Goal: Task Accomplishment & Management: Use online tool/utility

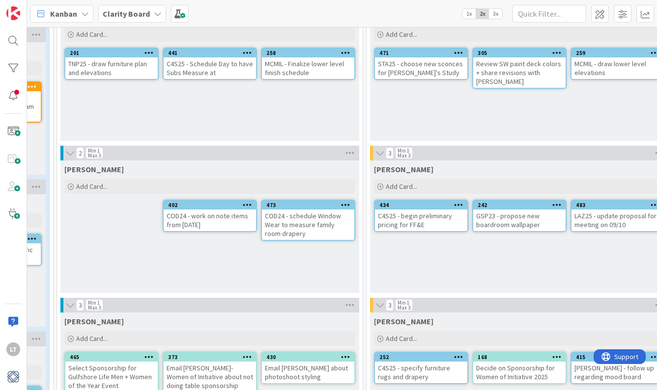
scroll to position [82, 488]
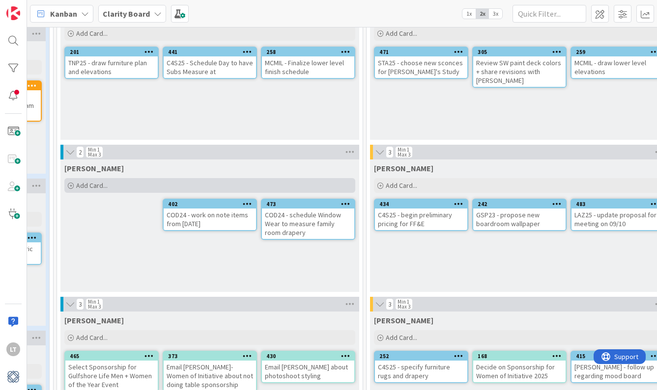
click at [107, 191] on div "Add Card..." at bounding box center [209, 185] width 291 height 15
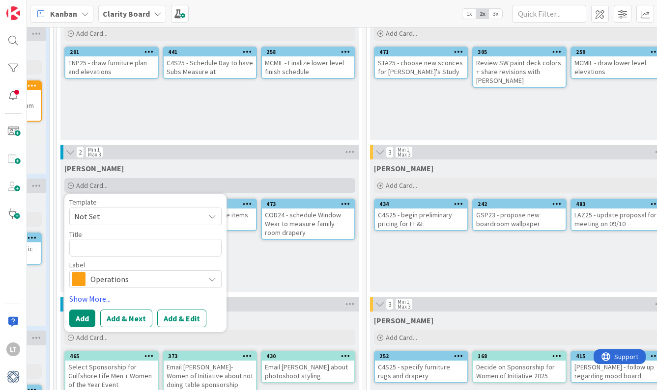
type textarea "x"
type textarea "S"
type textarea "x"
type textarea "ST"
type textarea "x"
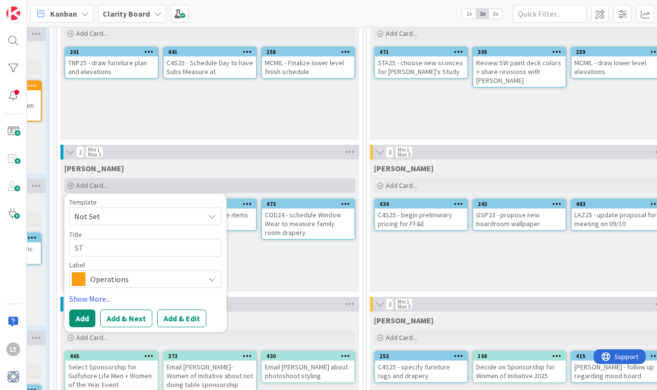
type textarea "STA"
type textarea "x"
type textarea "STA2"
type textarea "x"
type textarea "STA25"
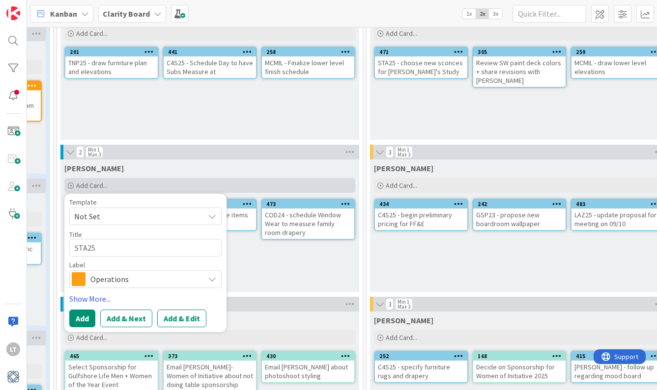
type textarea "x"
type textarea "STA25"
type textarea "x"
type textarea "STA25 -"
type textarea "x"
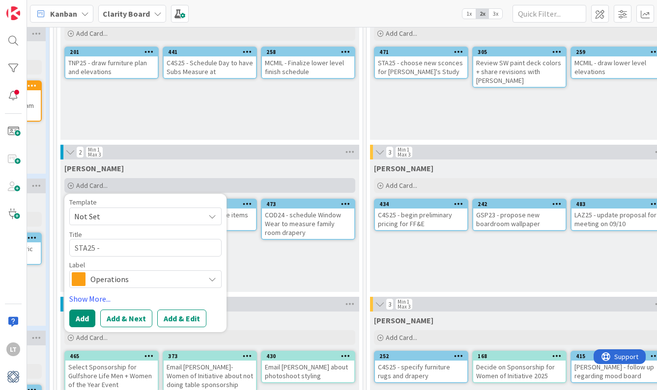
type textarea "STA25 -"
type textarea "x"
type textarea "STA25 - c"
type textarea "x"
type textarea "STA25 - ch"
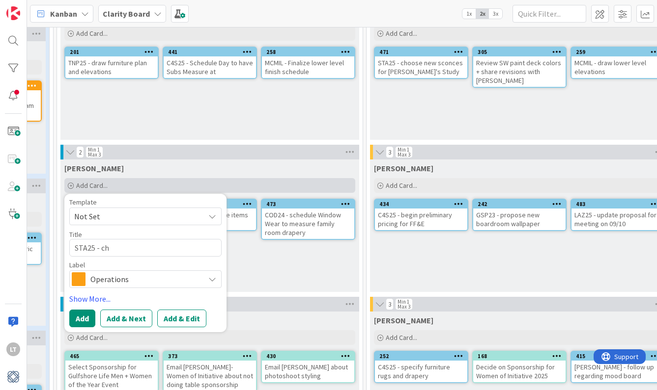
type textarea "x"
type textarea "STA25 - che"
type textarea "x"
type textarea "STA25 - chec"
type textarea "x"
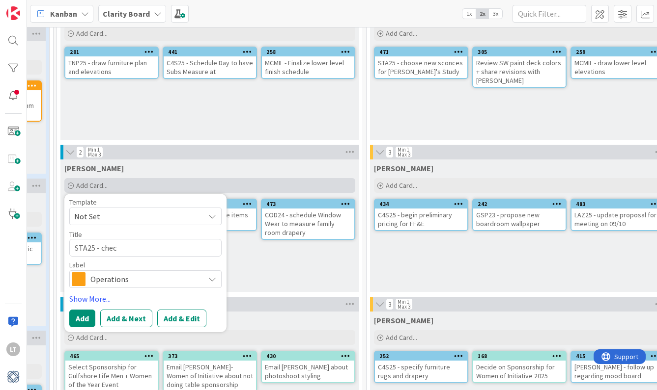
type textarea "STA25 - check"
type textarea "x"
type textarea "STA25 - check"
type textarea "x"
type textarea "STA25 - check o"
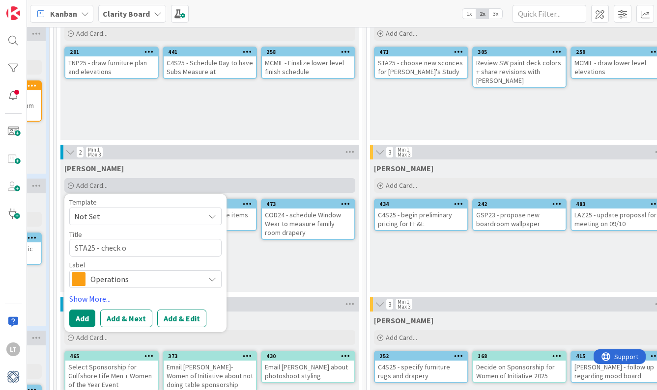
type textarea "x"
type textarea "STA25 - check on"
type textarea "x"
type textarea "STA25 - check on"
type textarea "x"
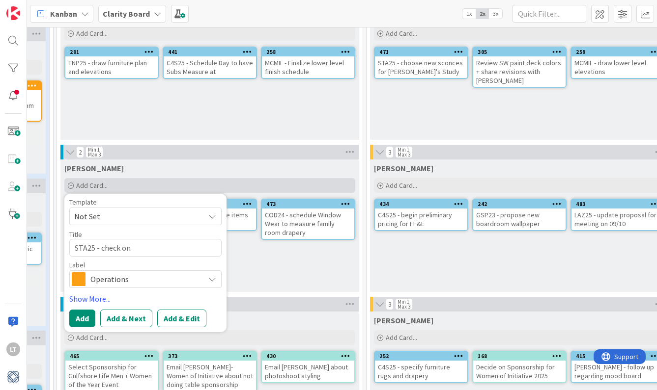
type textarea "STA25 - check on T"
type textarea "x"
type textarea "STA25 - check on To"
type textarea "x"
type textarea "STA25 - check on Ton"
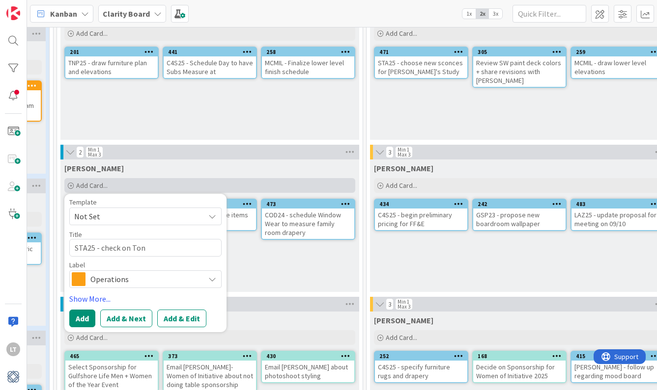
type textarea "x"
type textarea "STA25 - check on [PERSON_NAME]"
type textarea "x"
type textarea "STA25 - check on [PERSON_NAME]'"
type textarea "x"
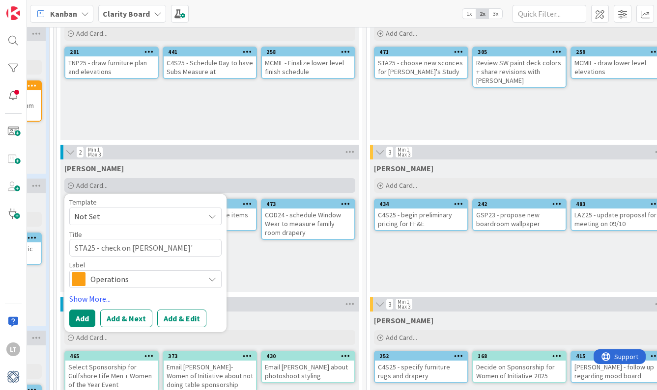
type textarea "STA25 - check on [PERSON_NAME]'s"
type textarea "x"
type textarea "STA25 - check on [PERSON_NAME]'s"
type textarea "x"
type textarea "STA25 - check on [PERSON_NAME]'s s"
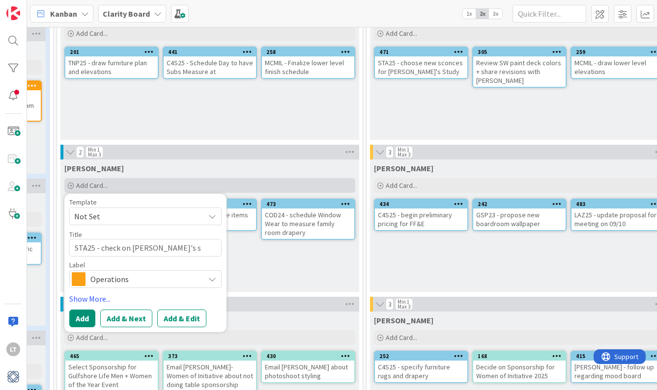
type textarea "x"
type textarea "STA25 - check on [PERSON_NAME]'s st"
type textarea "x"
type textarea "STA25 - check on [PERSON_NAME]'s stu"
type textarea "x"
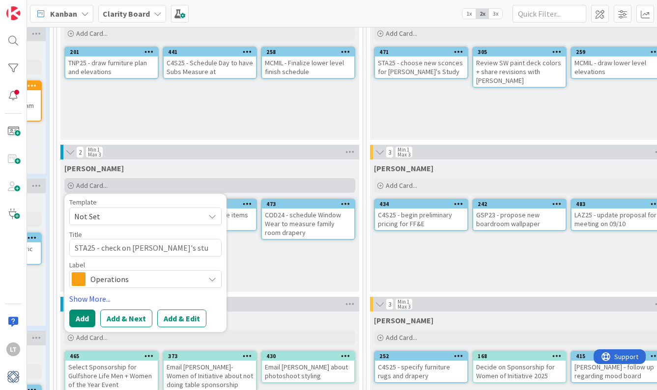
type textarea "STA25 - check on [PERSON_NAME]'s stur"
type textarea "x"
type textarea "STA25 - check on [PERSON_NAME]'s stu"
type textarea "x"
type textarea "STA25 - check on [PERSON_NAME]'s stud"
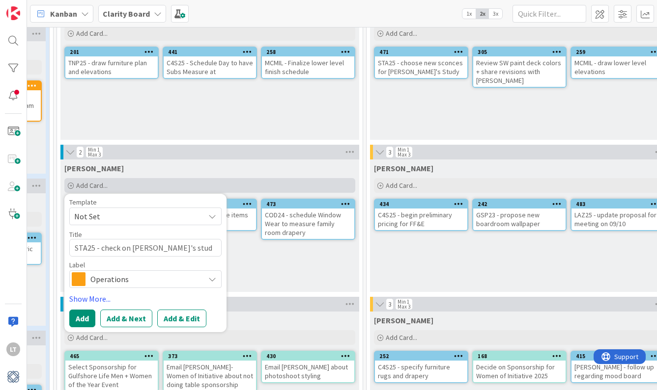
type textarea "x"
type textarea "STA25 - check on [PERSON_NAME]'s study"
type textarea "x"
type textarea "STA25 - check on [PERSON_NAME]'s study"
type textarea "x"
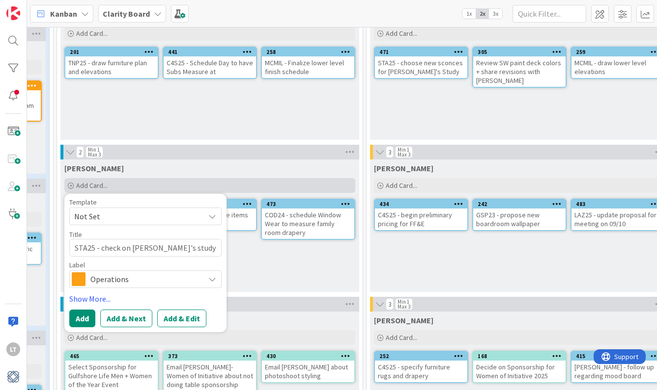
type textarea "STA25 - check on [PERSON_NAME]'s study c"
type textarea "x"
type textarea "STA25 - check on [PERSON_NAME]'s study ca"
type textarea "x"
type textarea "STA25 - check on [PERSON_NAME]'s study car"
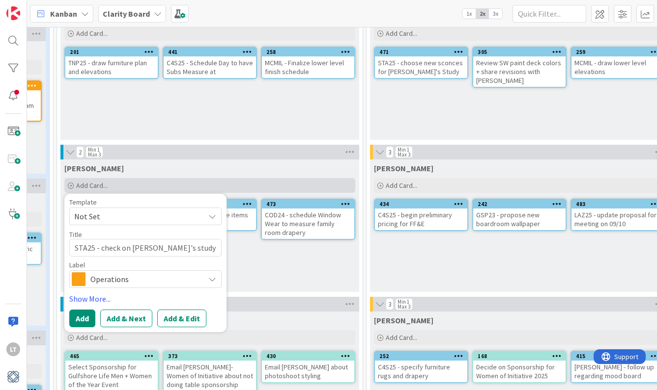
type textarea "x"
type textarea "STA25 - check on [PERSON_NAME]'s study carp"
type textarea "x"
type textarea "STA25 - check on [PERSON_NAME]'s study carpe"
type textarea "x"
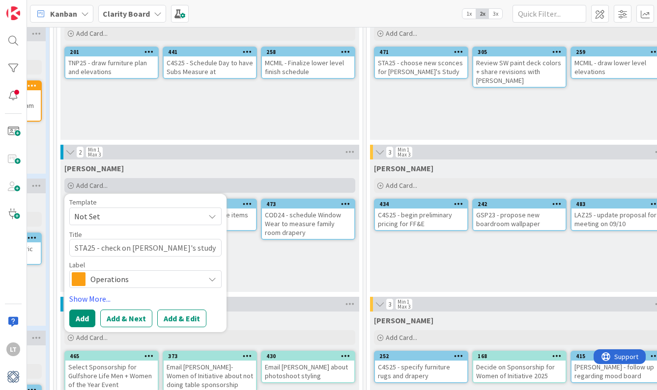
type textarea "STA25 - check on [PERSON_NAME]'s study carpet"
type textarea "x"
type textarea "STA25 - check on [PERSON_NAME]'s study carpet"
type textarea "x"
type textarea "STA25 - check on [PERSON_NAME]'s study carpet d"
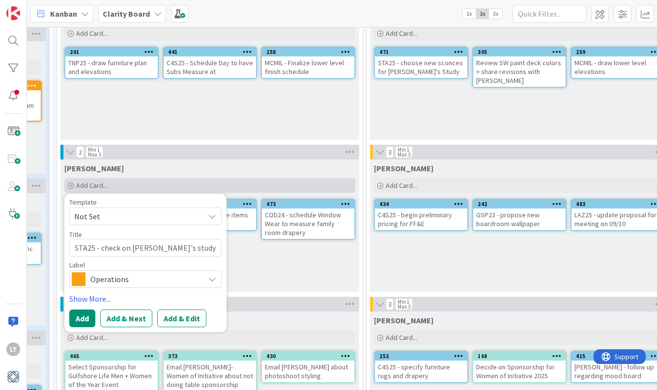
type textarea "x"
type textarea "STA25 - check on [PERSON_NAME]'s study carpet de"
type textarea "x"
type textarea "STA25 - check on [PERSON_NAME]'s study carpet del"
type textarea "x"
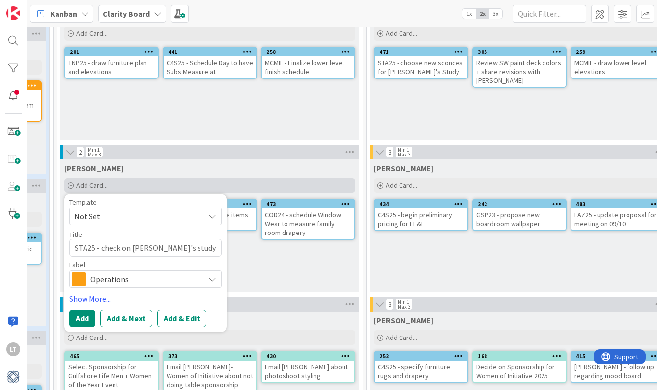
type textarea "STA25 - check on [PERSON_NAME]'s study carpet deli"
type textarea "x"
type textarea "STA25 - check on [PERSON_NAME]'s study carpet deliv"
type textarea "x"
type textarea "STA25 - check on [PERSON_NAME]'s study carpet delive"
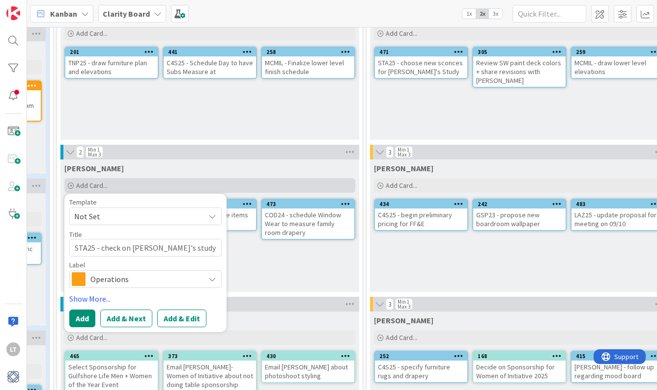
type textarea "x"
type textarea "STA25 - check on [PERSON_NAME]'s study carpet deliver"
type textarea "x"
type textarea "STA25 - check on [PERSON_NAME]'s study carpet delivery"
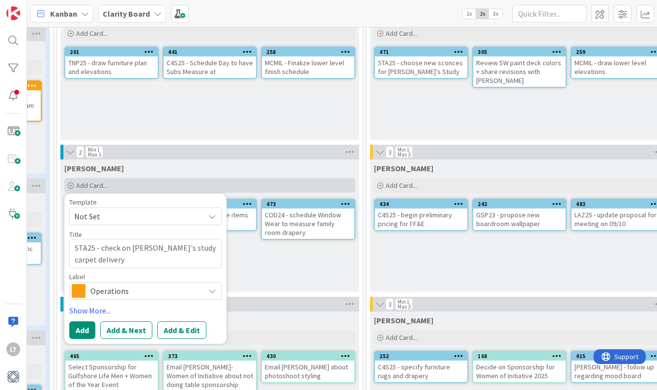
type textarea "x"
type textarea "STA25 - check on [PERSON_NAME]'s study carpet delivery"
type textarea "x"
type textarea "STA25 - check on [PERSON_NAME]'s study carpet delivery d"
type textarea "x"
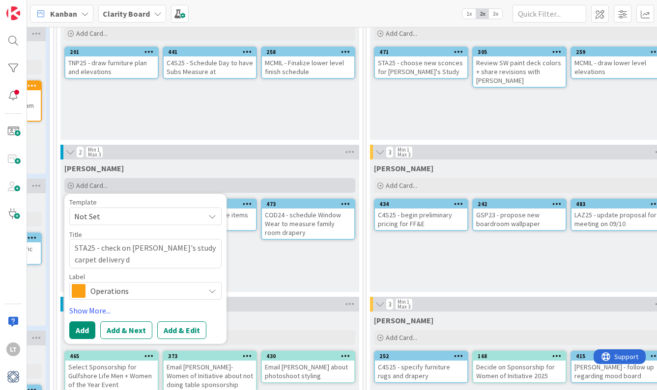
type textarea "STA25 - check on [PERSON_NAME]'s study carpet delivery da"
type textarea "x"
type textarea "STA25 - check on [PERSON_NAME]'s study carpet delivery dat"
type textarea "x"
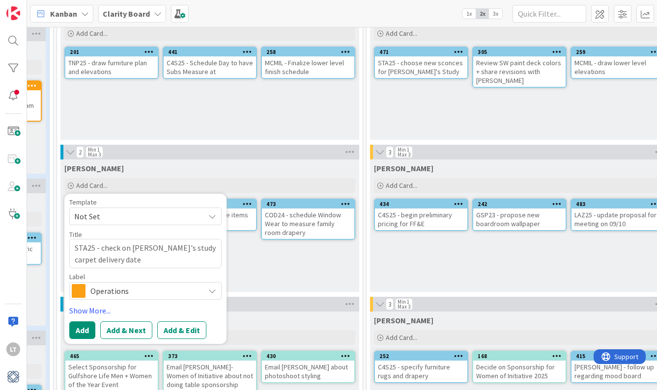
type textarea "STA25 - check on [PERSON_NAME]'s study carpet delivery date"
click at [117, 290] on span "Operations" at bounding box center [144, 291] width 109 height 14
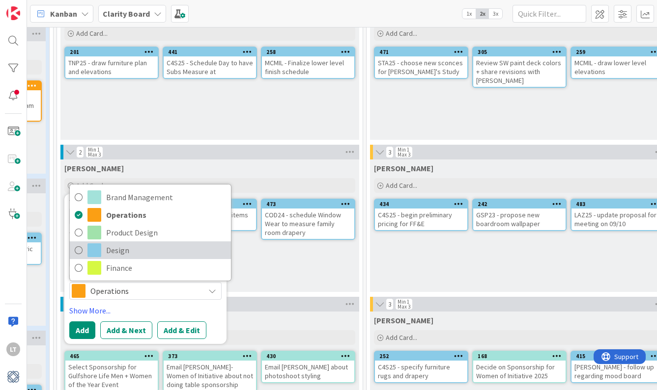
click at [77, 250] on icon at bounding box center [79, 250] width 8 height 15
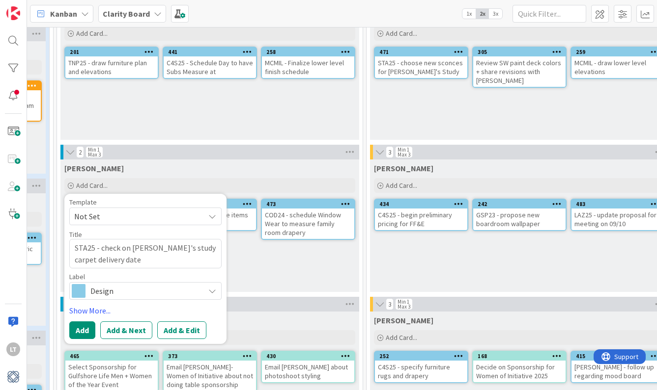
click at [264, 166] on div "[PERSON_NAME]" at bounding box center [209, 169] width 291 height 10
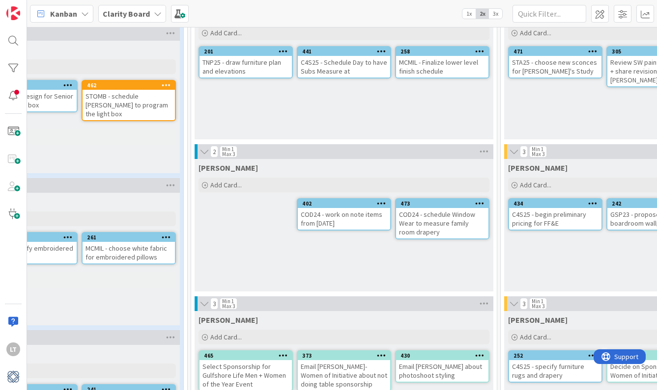
scroll to position [83, 402]
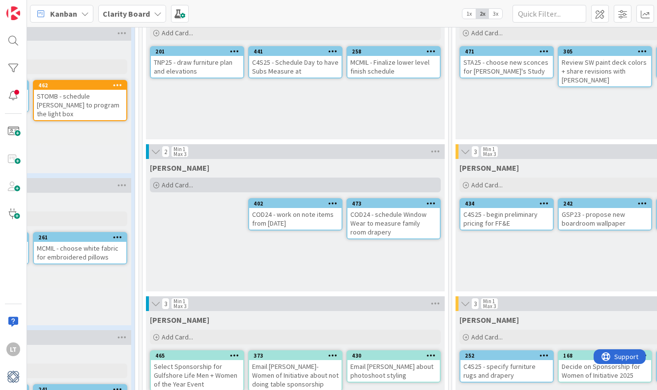
click at [210, 184] on div "Add Card..." at bounding box center [295, 185] width 291 height 15
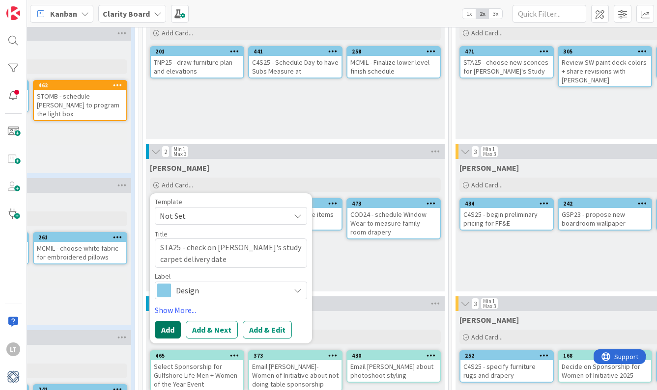
click at [168, 330] on button "Add" at bounding box center [168, 330] width 26 height 18
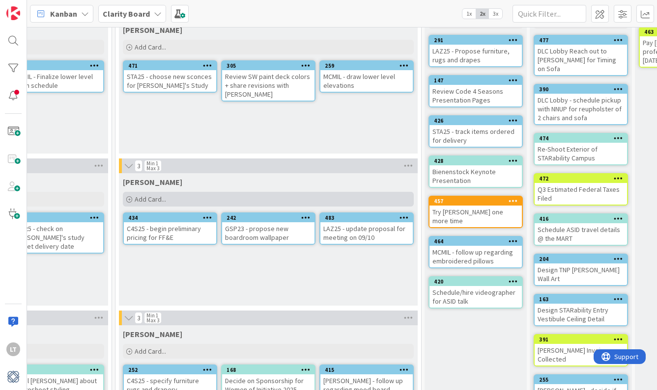
scroll to position [69, 738]
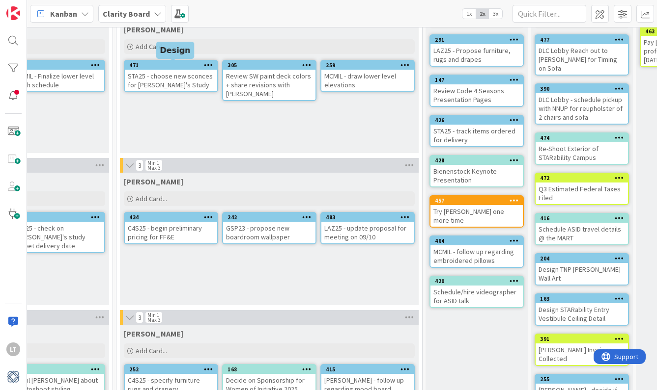
click at [185, 64] on div "471" at bounding box center [173, 65] width 88 height 7
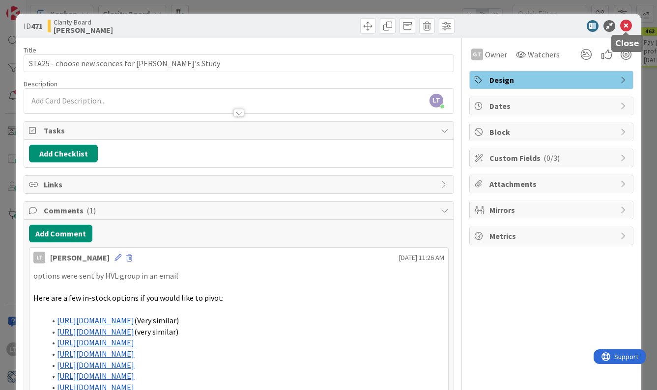
click at [627, 28] on icon at bounding box center [626, 26] width 12 height 12
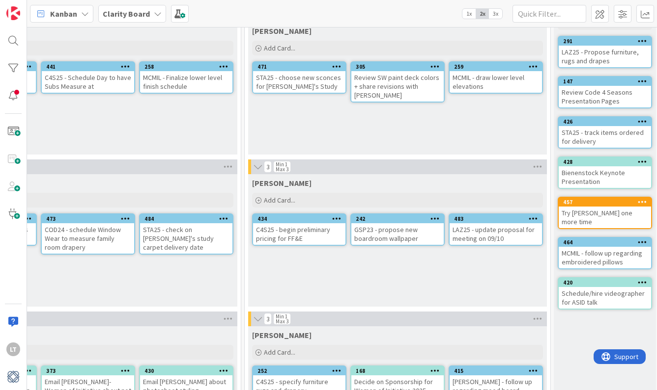
scroll to position [68, 612]
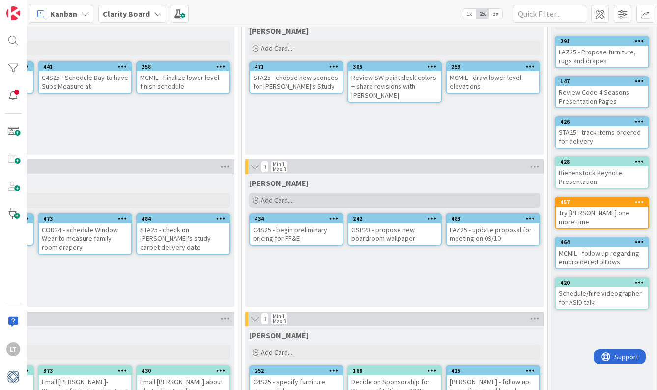
click at [280, 201] on span "Add Card..." at bounding box center [276, 200] width 31 height 9
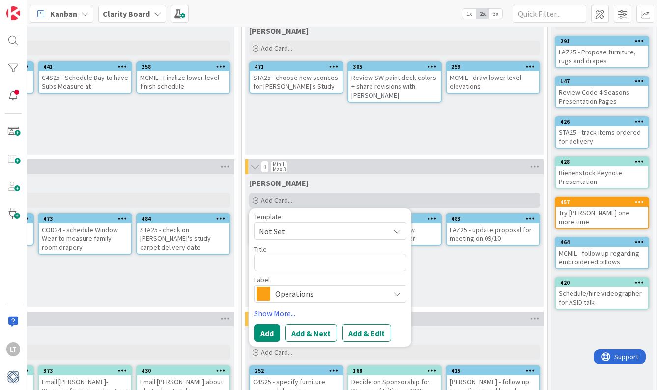
type textarea "x"
type textarea "L"
type textarea "x"
type textarea "LA"
type textarea "x"
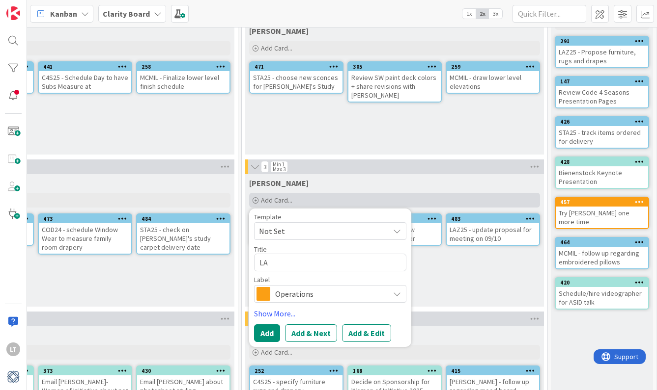
type textarea "LAZ"
type textarea "x"
type textarea "LAZ2"
type textarea "x"
type textarea "LAZ25"
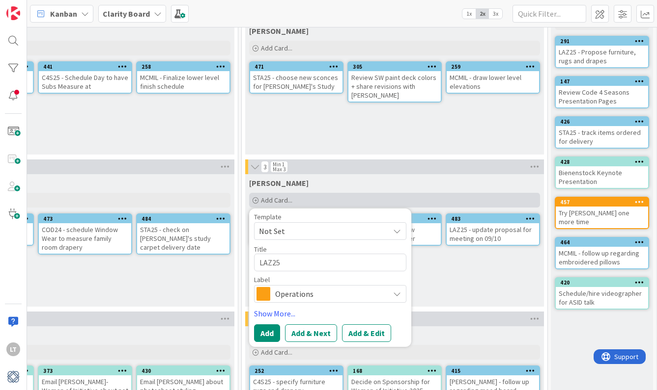
type textarea "x"
type textarea "LAZ25"
type textarea "x"
type textarea "LAZ25 -"
type textarea "x"
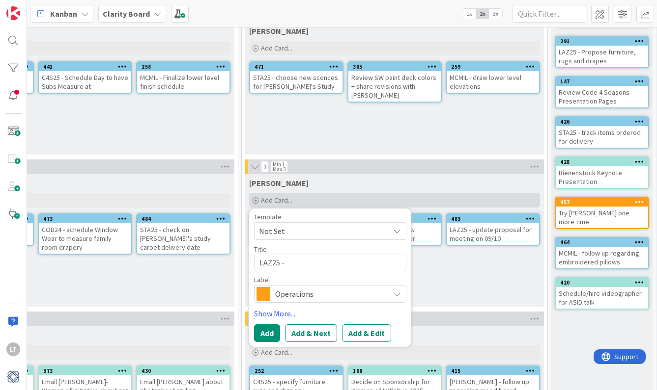
type textarea "LAZ25 -"
type textarea "x"
type textarea "LAZ25 - p"
type textarea "x"
type textarea "LAZ25 - pr"
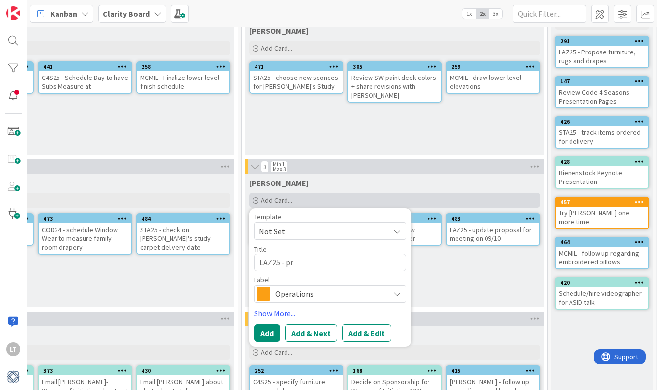
type textarea "x"
type textarea "LAZ25 - pri"
type textarea "x"
type textarea "LAZ25 - prit"
type textarea "x"
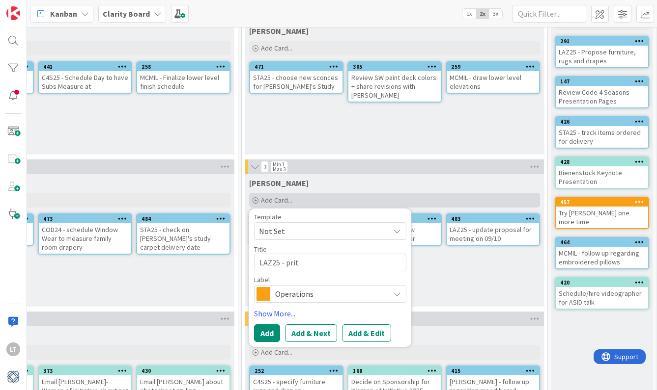
type textarea "LAZ25 - pritn"
type textarea "x"
type textarea "LAZ25 - prit"
type textarea "x"
type textarea "LAZ25 - pri"
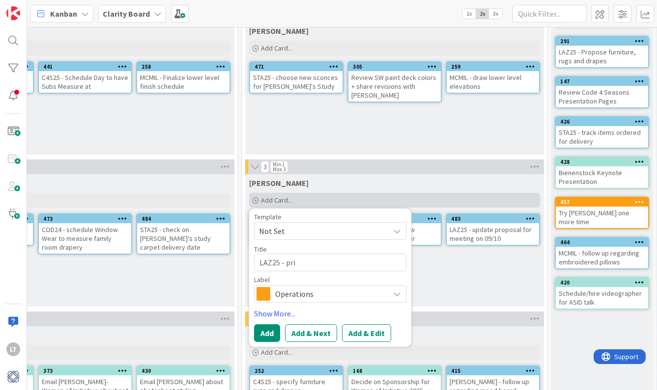
type textarea "x"
type textarea "LAZ25 - prin"
type textarea "x"
type textarea "LAZ25 - print"
type textarea "x"
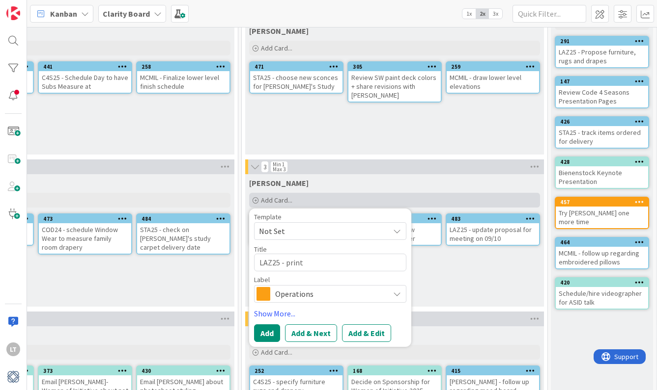
type textarea "LAZ25 - print"
type textarea "x"
type textarea "LAZ25 - print t"
type textarea "x"
type textarea "LAZ25 - print te"
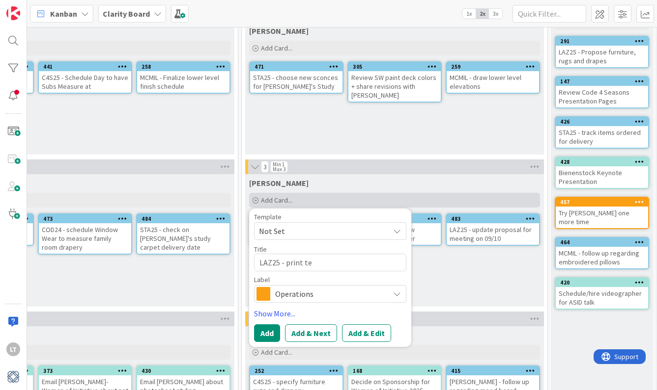
type textarea "x"
type textarea "LAZ25 - print tea"
type textarea "x"
type textarea "LAZ25 - print tear"
type textarea "x"
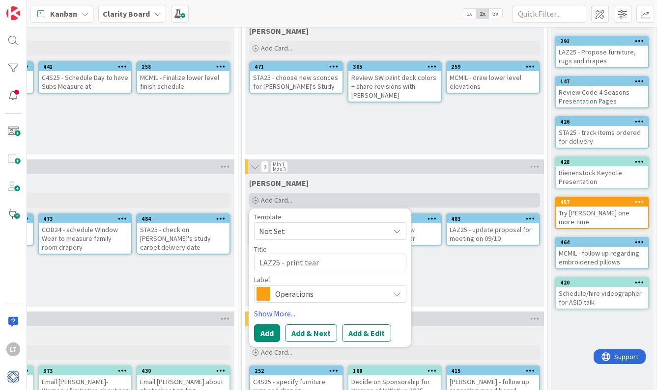
type textarea "LAZ25 - print tear"
type textarea "x"
type textarea "LAZ25 - print tear s"
type textarea "x"
type textarea "LAZ25 - print tear sh"
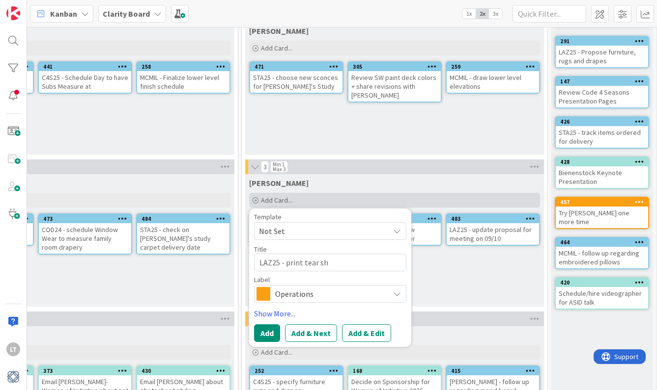
type textarea "x"
type textarea "LAZ25 - print tear she"
type textarea "x"
type textarea "LAZ25 - print tear shee"
type textarea "x"
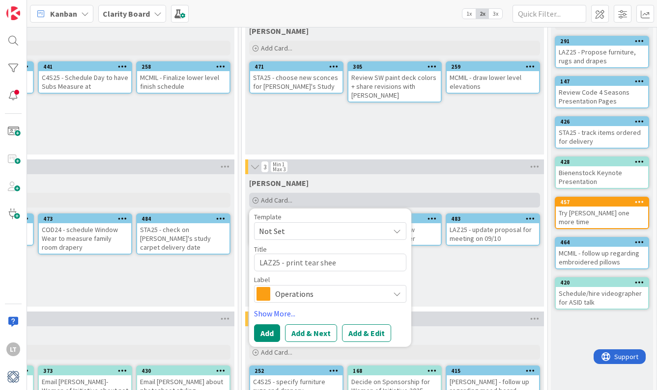
type textarea "LAZ25 - print tear sheet"
type textarea "x"
type textarea "LAZ25 - print tear sheets"
type textarea "x"
type textarea "LAZ25 - print tear sheets"
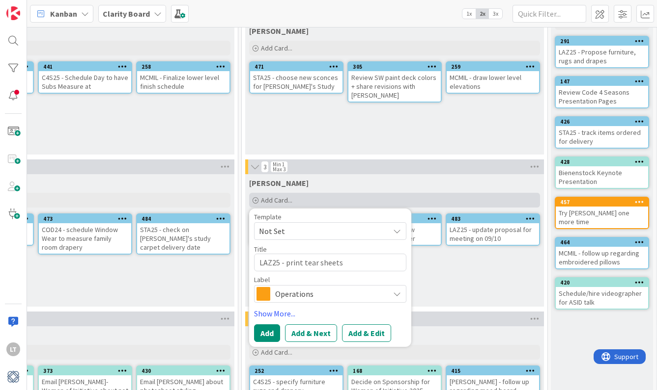
type textarea "x"
type textarea "LAZ25 - print tear sheets f"
type textarea "x"
type textarea "LAZ25 - print tear sheets fo"
type textarea "x"
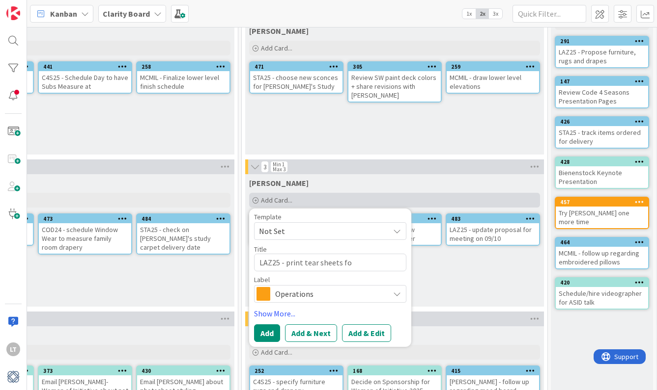
type textarea "LAZ25 - print tear sheets for"
type textarea "x"
type textarea "LAZ25 - print tear sheets for"
type textarea "x"
type textarea "LAZ25 - print tear sheets for p"
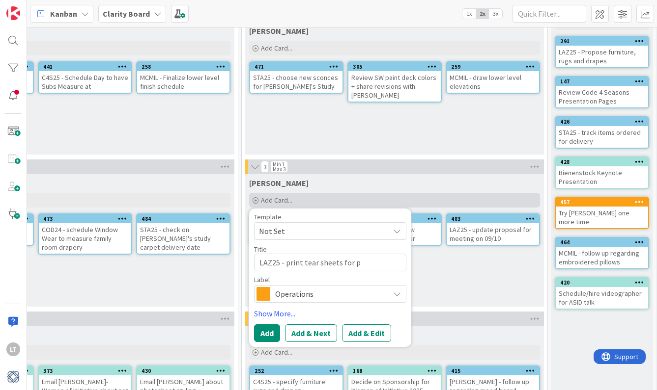
type textarea "x"
type textarea "LAZ25 - print tear sheets for pr"
type textarea "x"
type textarea "LAZ25 - print tear sheets for pre"
type textarea "x"
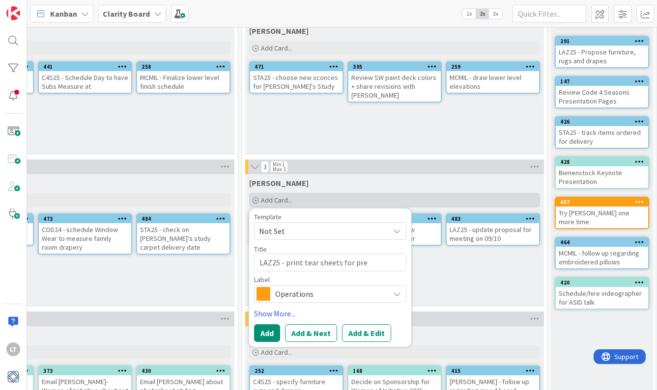
type textarea "LAZ25 - print tear sheets for pres"
type textarea "x"
type textarea "LAZ25 - print tear sheets for [PERSON_NAME]"
type textarea "x"
type textarea "LAZ25 - print tear sheets for pres"
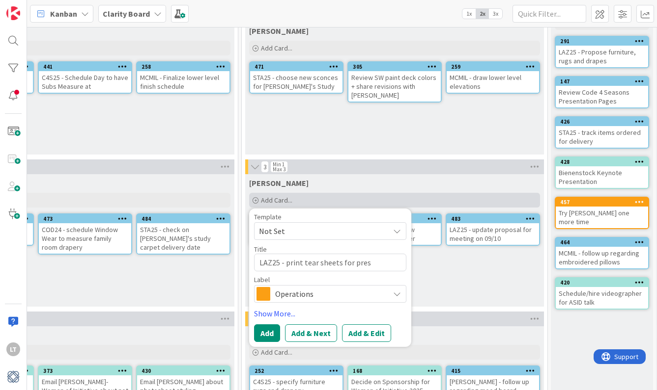
type textarea "x"
type textarea "LAZ25 - print tear sheets for prese"
type textarea "x"
type textarea "LAZ25 - print tear sheets for presen"
type textarea "x"
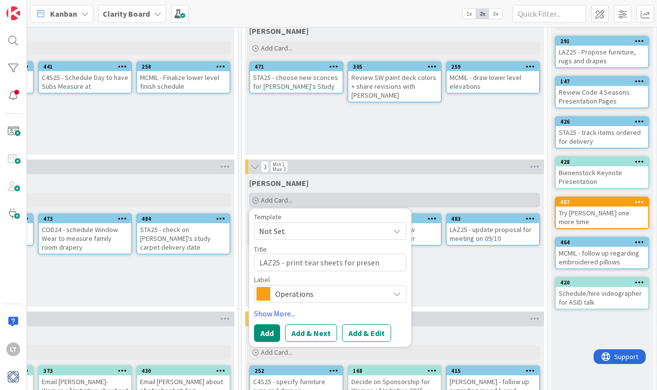
type textarea "LAZ25 - print tear sheets for present"
type textarea "x"
type textarea "LAZ25 - print tear sheets for presenta"
type textarea "x"
type textarea "LAZ25 - print tear sheets for presentat"
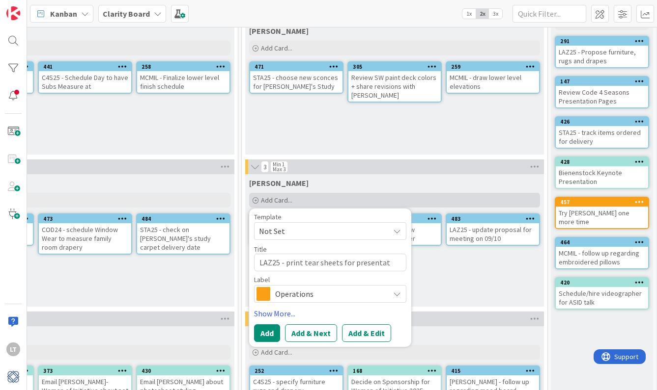
type textarea "x"
type textarea "LAZ25 - print tear sheets for presentati"
type textarea "x"
type textarea "LAZ25 - print tear sheets for presentatio"
type textarea "x"
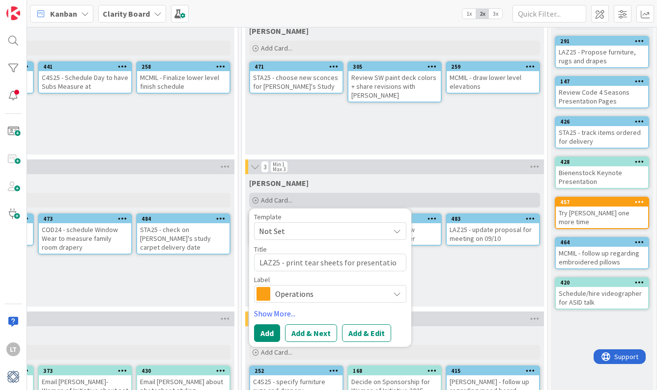
type textarea "LAZ25 - print tear sheets for presentation"
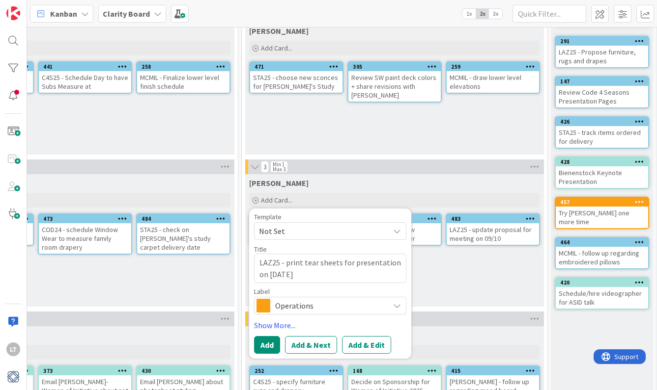
click at [316, 302] on span "Operations" at bounding box center [329, 306] width 109 height 14
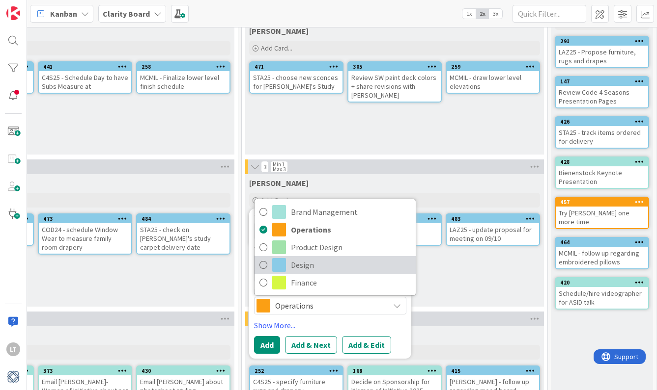
click at [263, 264] on icon at bounding box center [263, 265] width 8 height 15
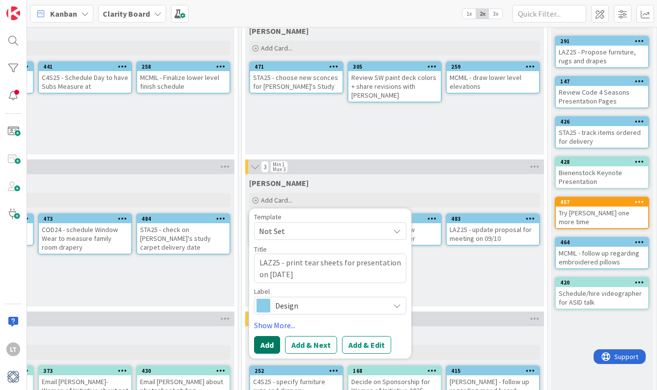
click at [268, 343] on button "Add" at bounding box center [267, 345] width 26 height 18
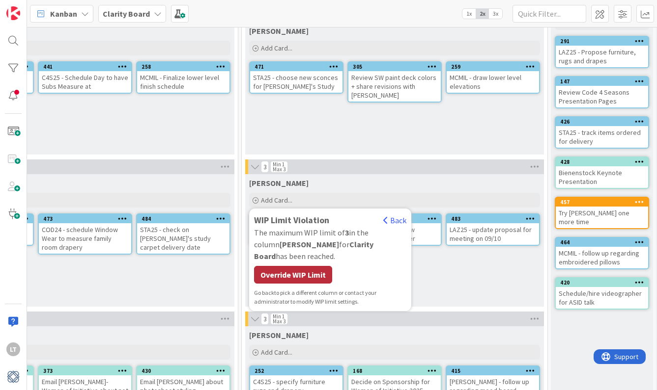
click at [301, 266] on div "Override WIP Limit" at bounding box center [293, 275] width 78 height 18
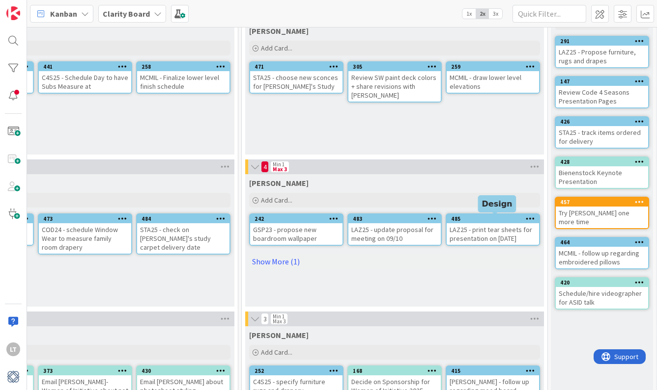
click at [487, 220] on div "485" at bounding box center [495, 219] width 88 height 7
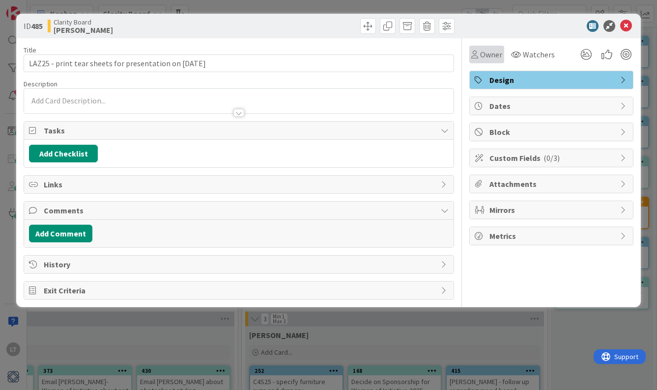
click at [486, 48] on div "Owner" at bounding box center [486, 55] width 35 height 18
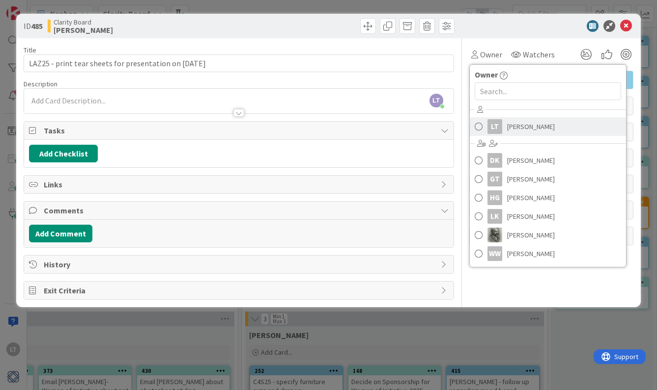
click at [479, 125] on span at bounding box center [478, 126] width 8 height 15
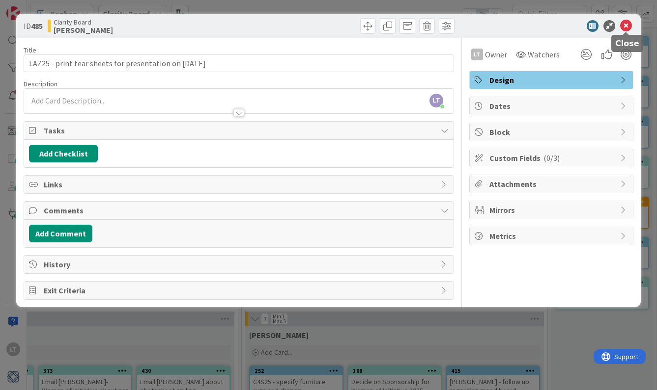
click at [628, 24] on icon at bounding box center [626, 26] width 12 height 12
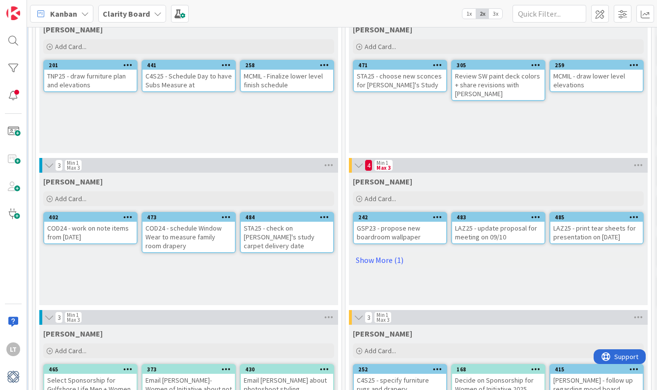
scroll to position [70, 508]
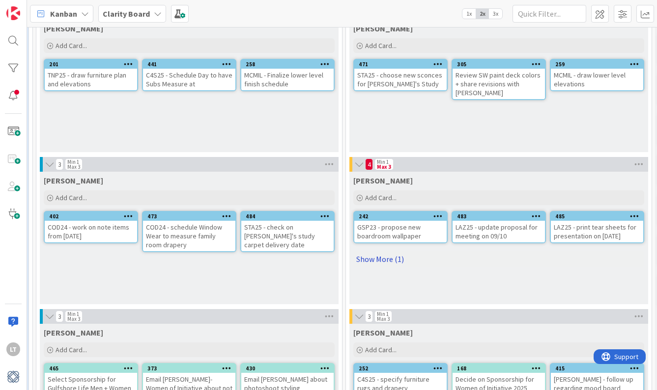
click at [380, 257] on link "Show More (1)" at bounding box center [498, 259] width 291 height 16
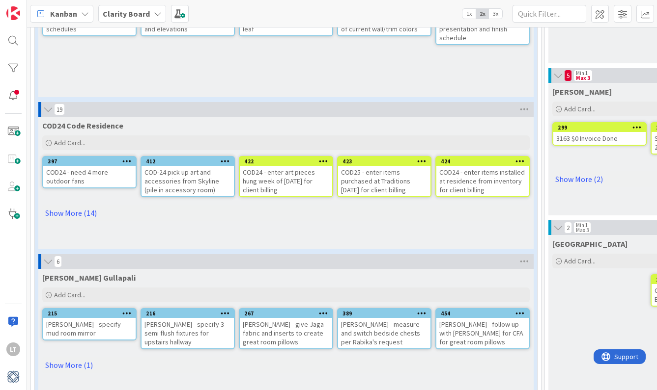
scroll to position [618, 0]
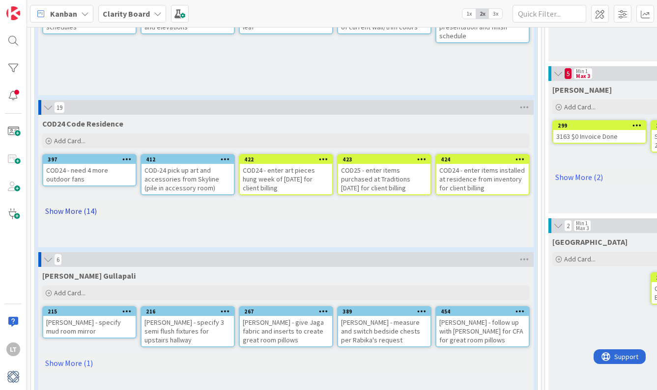
click at [83, 212] on link "Show More (14)" at bounding box center [285, 211] width 487 height 16
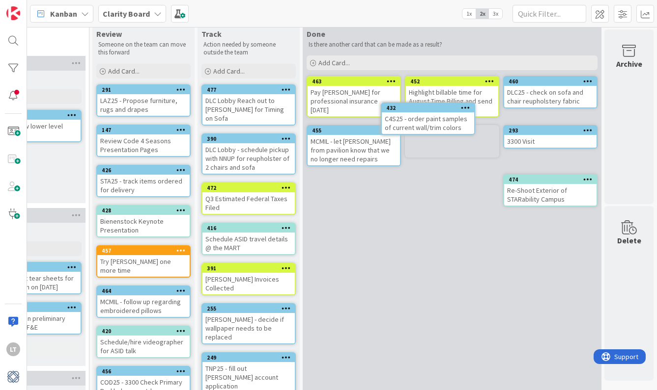
scroll to position [0, 1070]
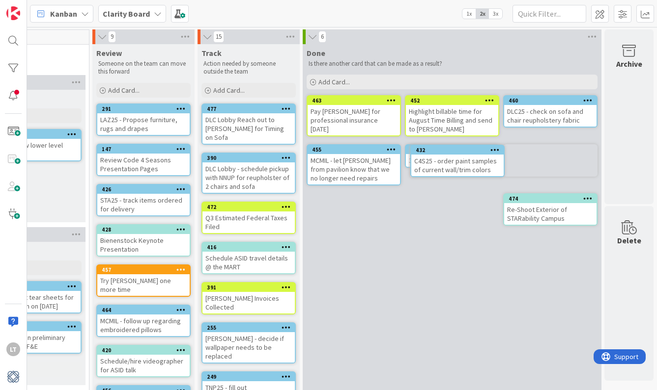
drag, startPoint x: 379, startPoint y: 220, endPoint x: 402, endPoint y: 211, distance: 24.7
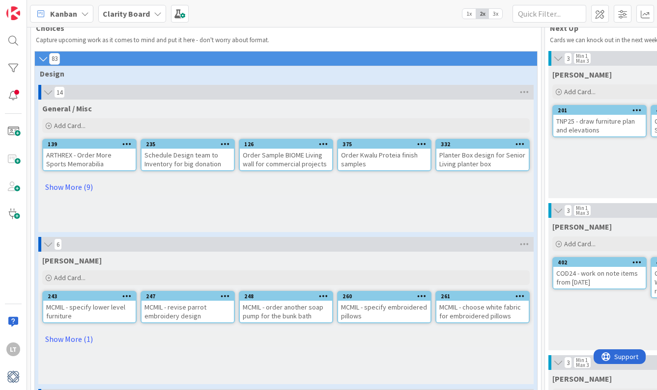
scroll to position [32, 0]
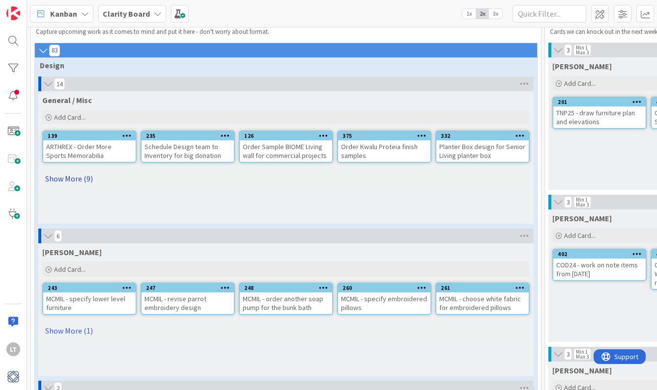
click at [67, 181] on link "Show More (9)" at bounding box center [285, 179] width 487 height 16
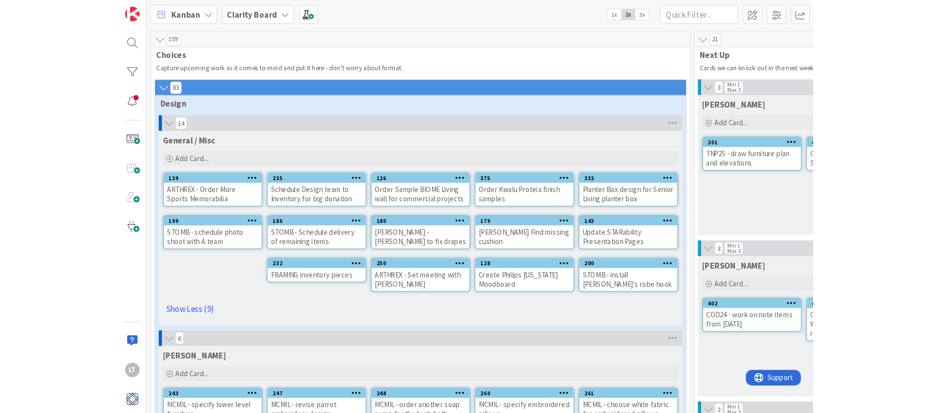
scroll to position [0, 0]
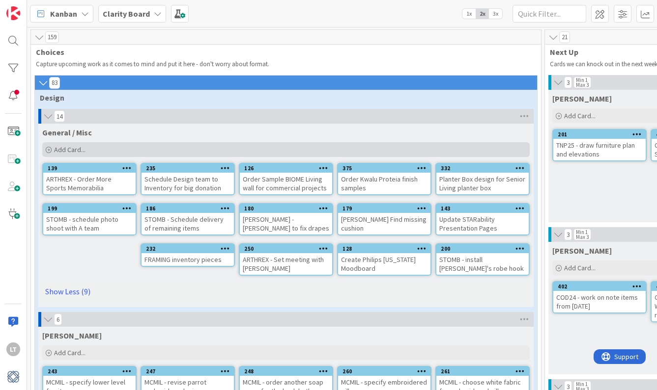
click at [86, 148] on div "Add Card..." at bounding box center [285, 149] width 487 height 15
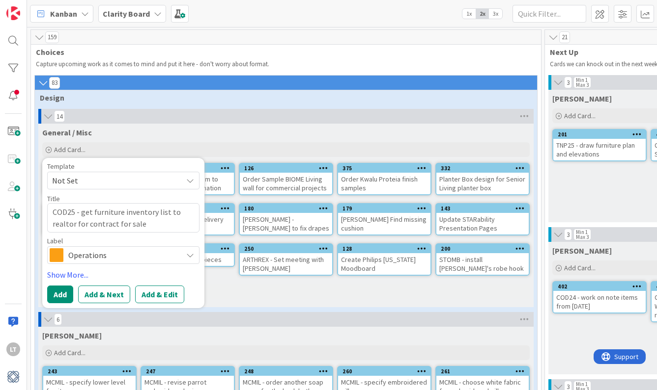
click at [67, 254] on div "Operations" at bounding box center [123, 256] width 152 height 18
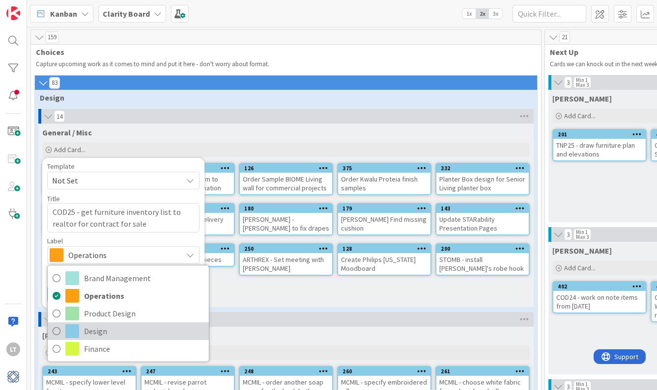
click at [72, 333] on span at bounding box center [72, 332] width 14 height 14
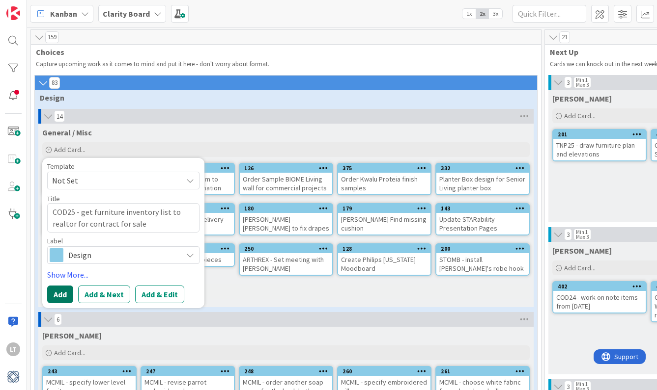
click at [63, 291] on button "Add" at bounding box center [60, 295] width 26 height 18
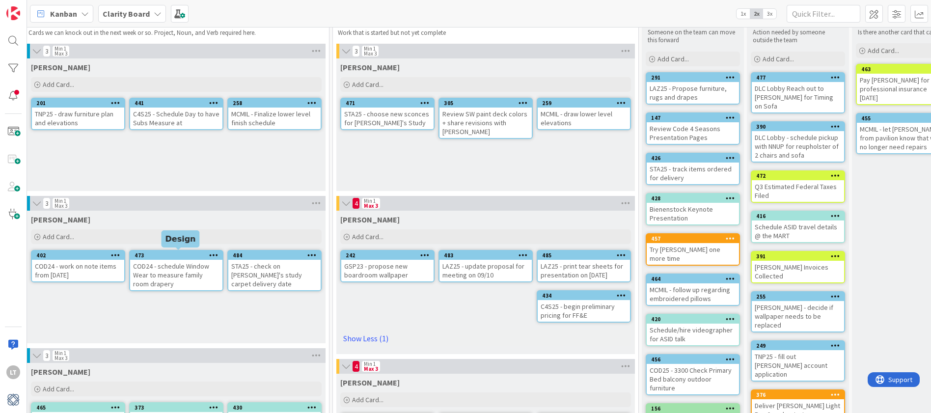
scroll to position [33, 521]
